Goal: Go to known website: Access a specific website the user already knows

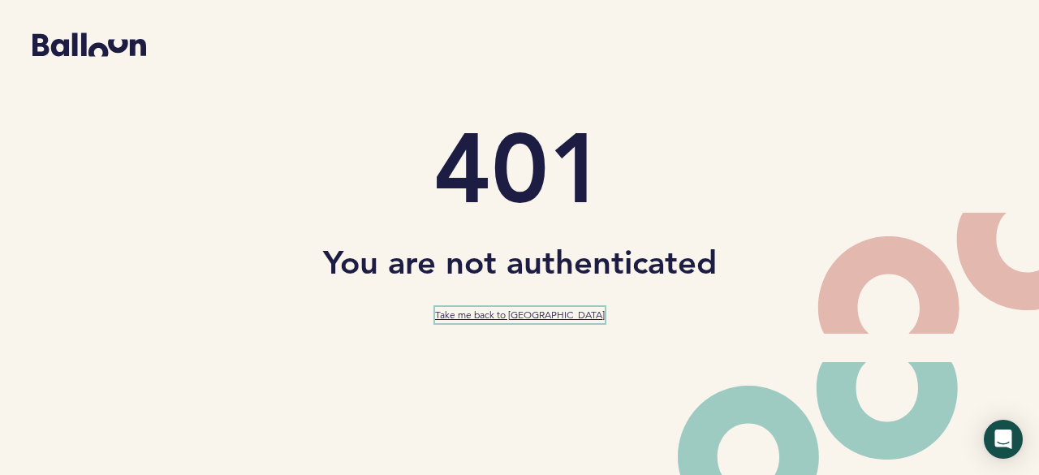
click at [556, 321] on link "Take me back to [GEOGRAPHIC_DATA]" at bounding box center [520, 315] width 170 height 16
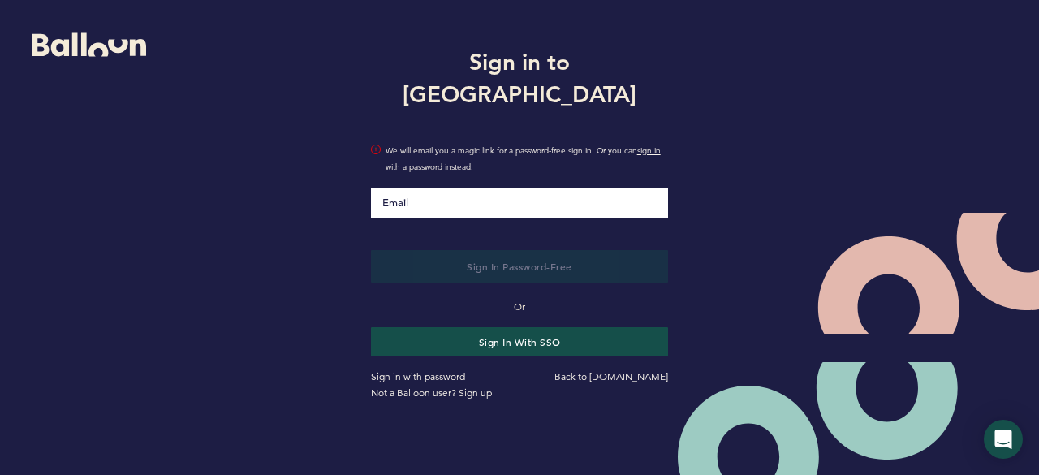
click at [528, 187] on input "Email" at bounding box center [520, 202] width 298 height 30
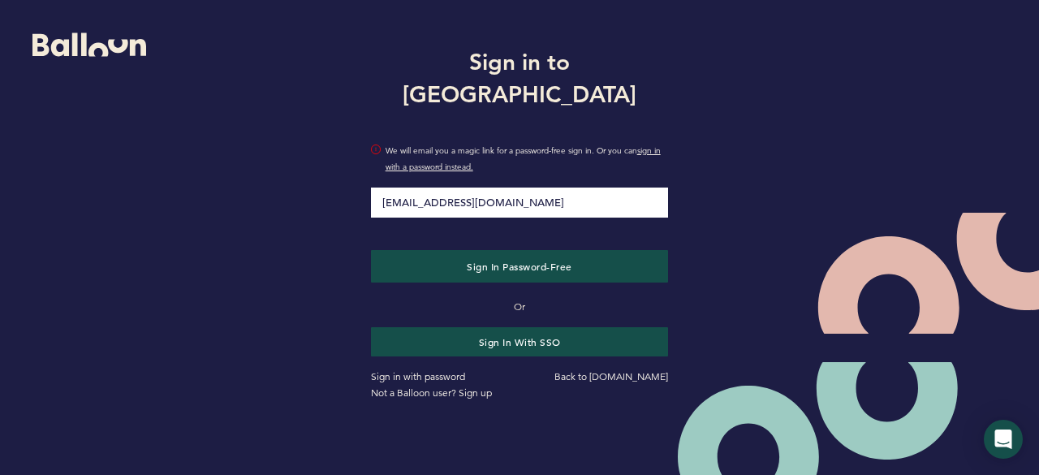
type input "[EMAIL_ADDRESS][DOMAIN_NAME]"
click at [371, 250] on button "Sign in Password-Free" at bounding box center [520, 266] width 298 height 32
